Goal: Information Seeking & Learning: Learn about a topic

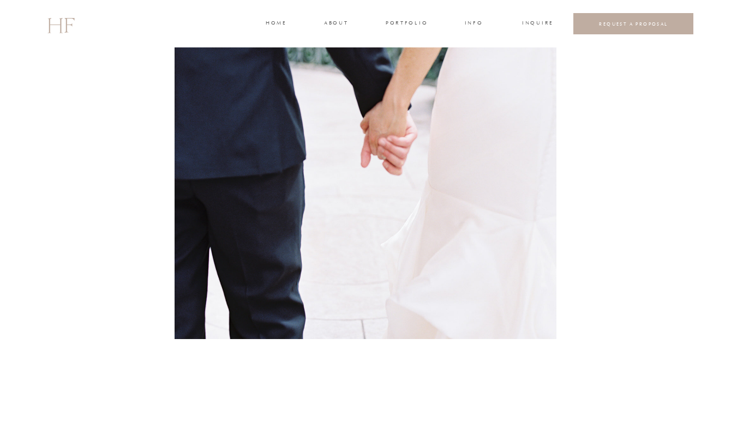
scroll to position [2479, 0]
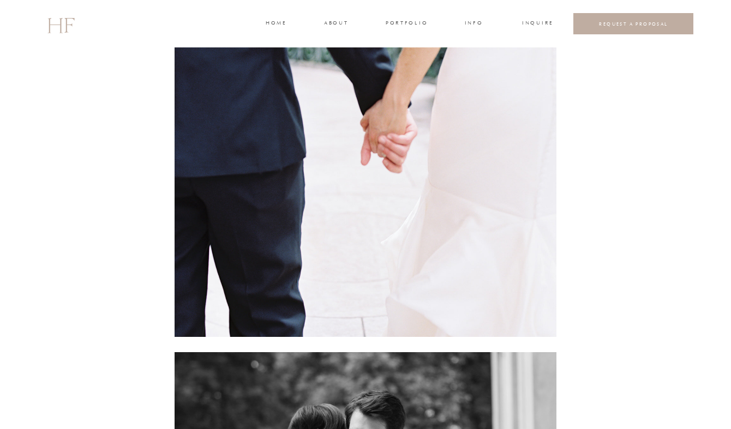
click at [340, 29] on img at bounding box center [366, 82] width 382 height 507
click at [340, 25] on h3 "about" at bounding box center [335, 24] width 23 height 10
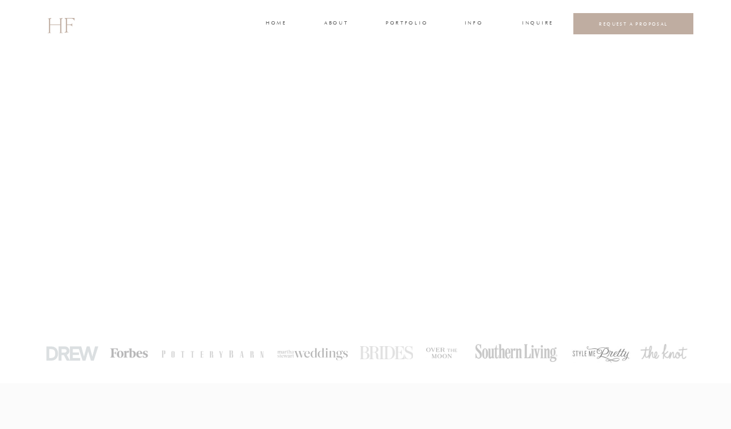
click at [399, 23] on h3 "portfolio" at bounding box center [406, 24] width 41 height 10
click at [405, 46] on h3 "WEDDINGS" at bounding box center [406, 49] width 38 height 10
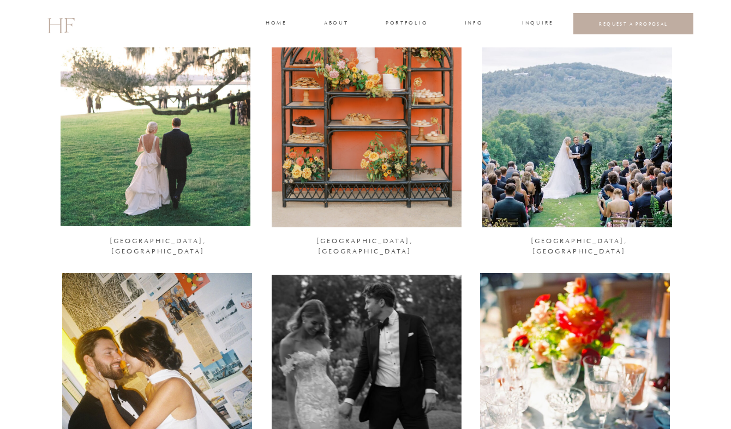
scroll to position [192, 0]
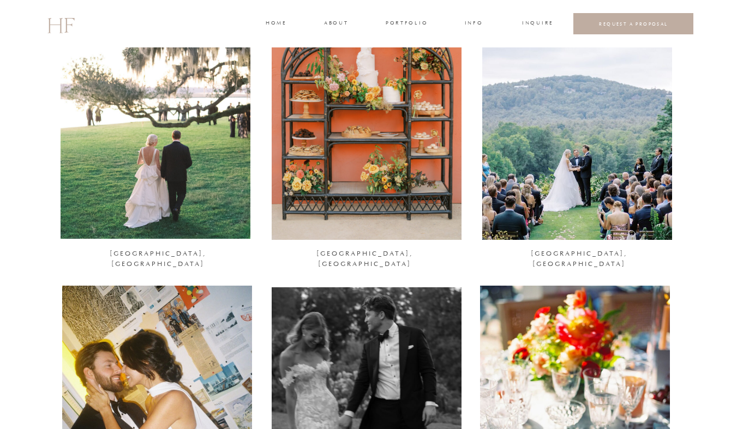
click at [195, 210] on div at bounding box center [156, 109] width 190 height 259
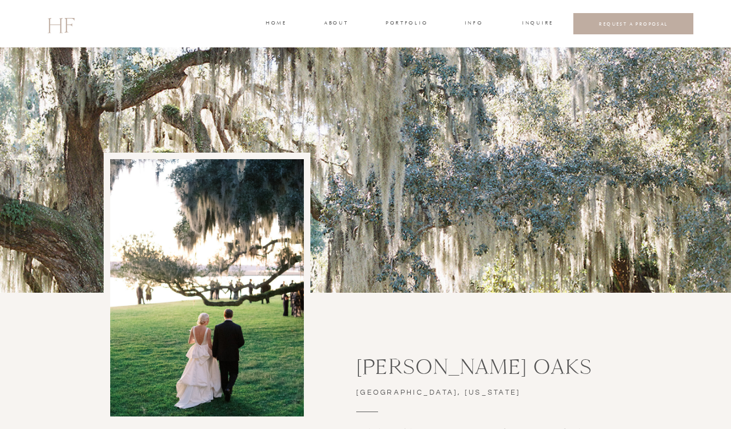
click at [64, 26] on h2 "HF" at bounding box center [60, 24] width 27 height 32
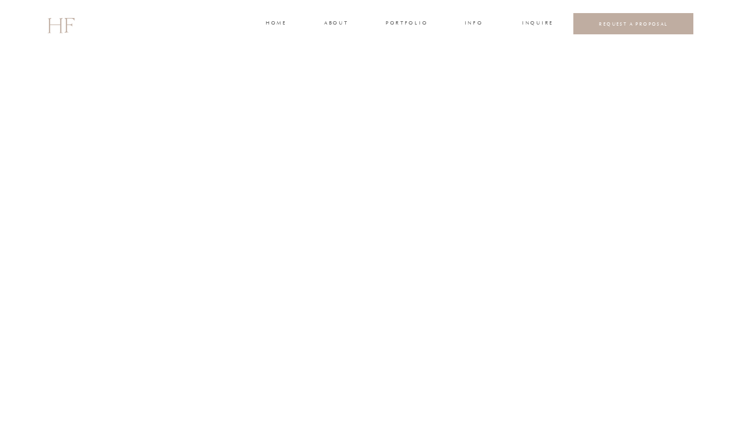
scroll to position [1050, 0]
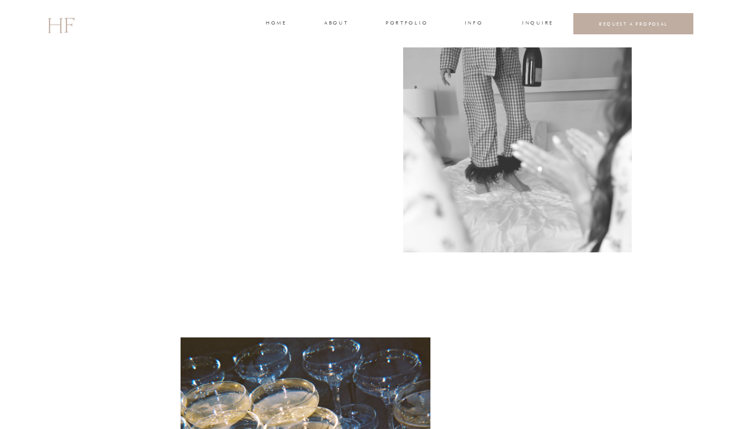
click at [411, 17] on div at bounding box center [517, 97] width 229 height 309
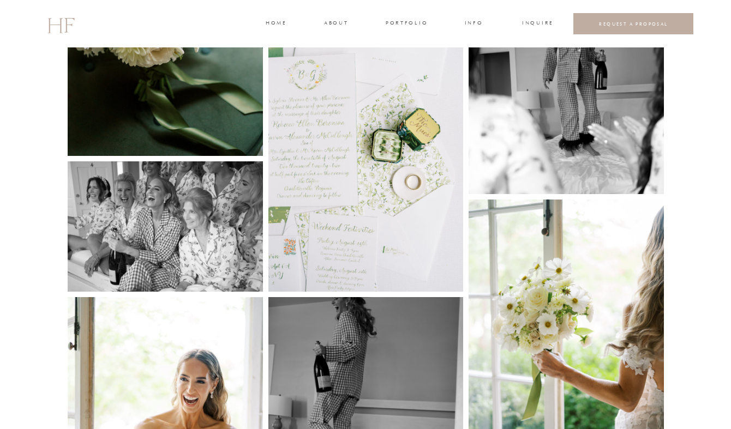
scroll to position [718, 0]
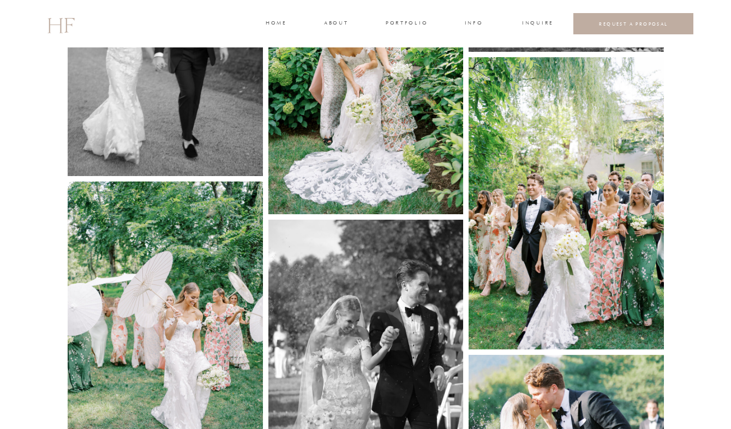
scroll to position [1940, 0]
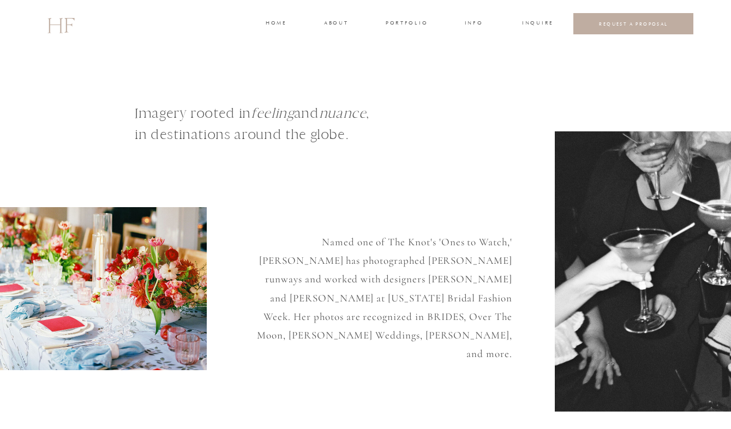
scroll to position [1050, 0]
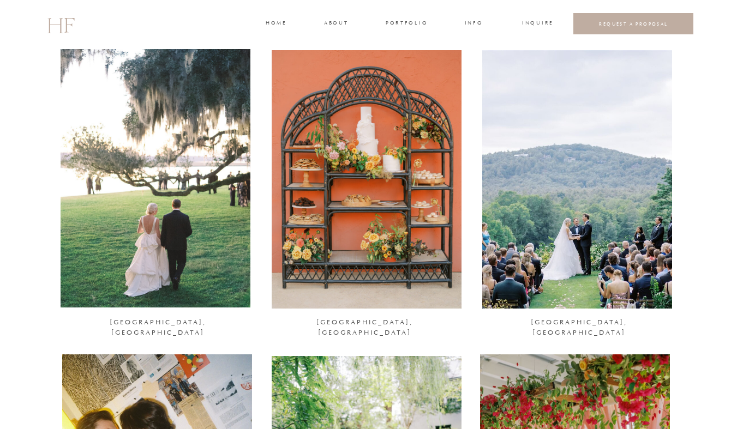
scroll to position [125, 0]
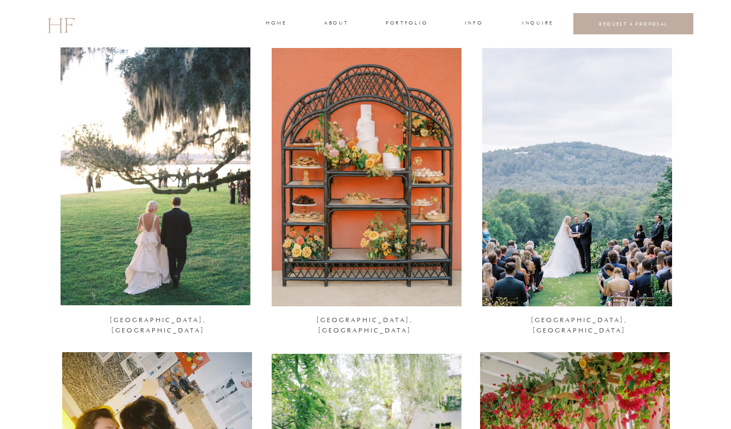
click at [198, 247] on div at bounding box center [156, 176] width 190 height 259
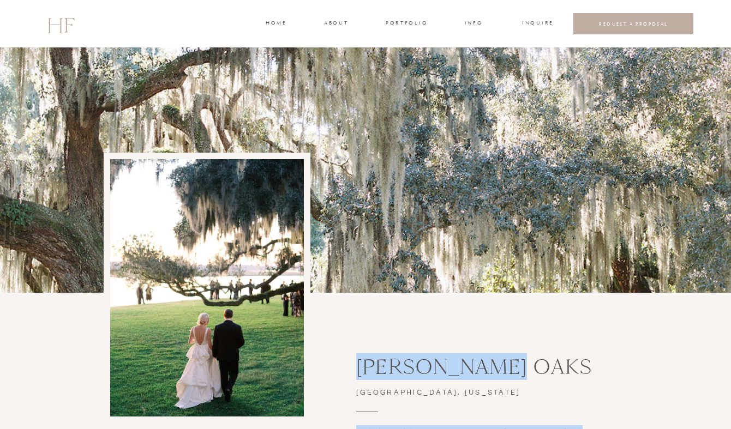
drag, startPoint x: 537, startPoint y: 370, endPoint x: 357, endPoint y: 351, distance: 181.0
copy div "In the heart of the captivating Lowcountry, Page and Ricky's wedding unfolded a…"
